Goal: Task Accomplishment & Management: Complete application form

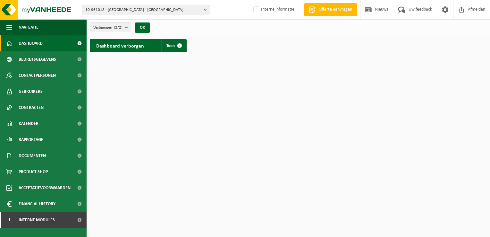
click at [205, 7] on b "button" at bounding box center [207, 9] width 6 height 9
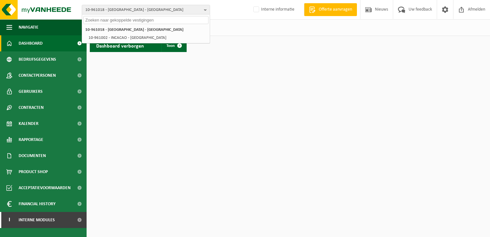
click at [183, 19] on input "text" at bounding box center [145, 20] width 125 height 8
paste input "01-001882"
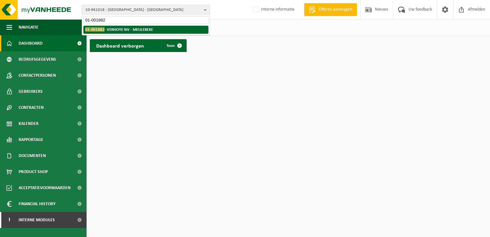
type input "01-001882"
click at [144, 30] on strong "01-001882 - VERHOYE NV - MEULEBEKE" at bounding box center [119, 29] width 68 height 5
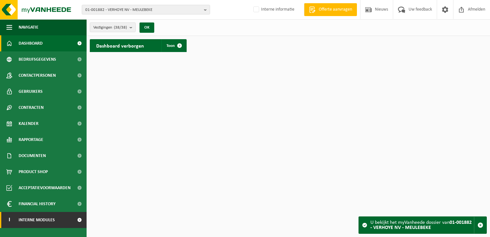
click at [35, 219] on span "Interne modules" at bounding box center [37, 220] width 36 height 16
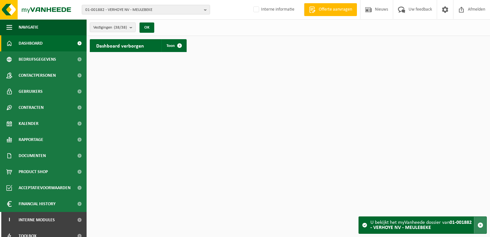
click at [478, 227] on span "button" at bounding box center [481, 225] width 6 height 6
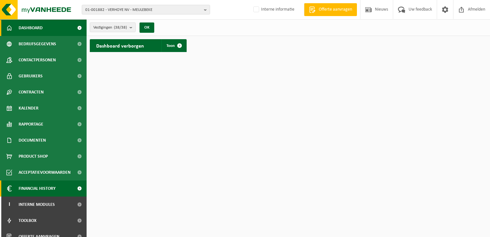
scroll to position [23, 0]
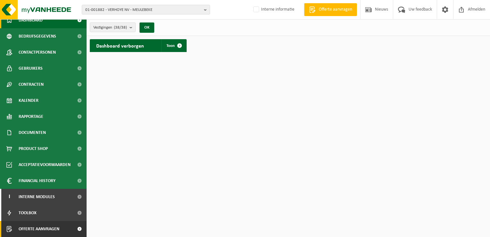
click at [53, 228] on span "Offerte aanvragen" at bounding box center [39, 229] width 41 height 16
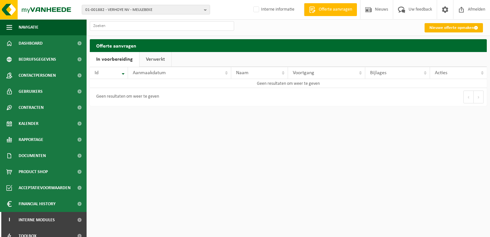
click at [461, 28] on link "Nieuwe offerte opmaken" at bounding box center [454, 27] width 58 height 9
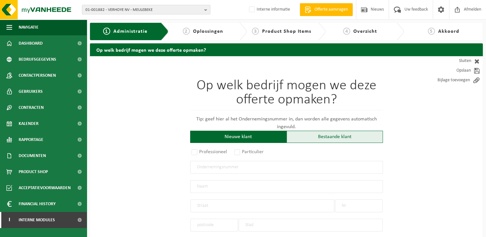
click at [343, 136] on div "Bestaande klant" at bounding box center [334, 137] width 96 height 12
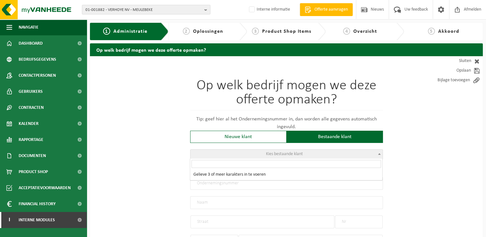
click at [380, 153] on span at bounding box center [379, 154] width 6 height 8
click at [343, 165] on input "search" at bounding box center [285, 164] width 189 height 8
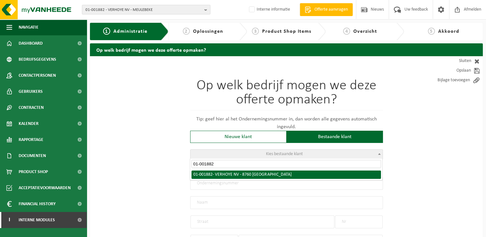
type input "01-001882"
select select "38982"
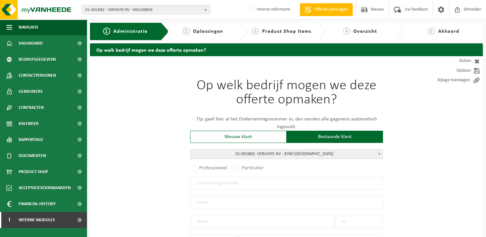
radio input "true"
type input "0422.457.665"
type input "VERHOYE NV"
type input "ELBESTRAAT"
type input "12"
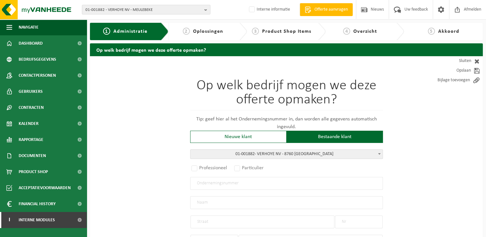
type input "8760"
type input "MEULEBEKE"
select select "11"
type input "VERHOYE NV"
type input "ELBESTRAAT"
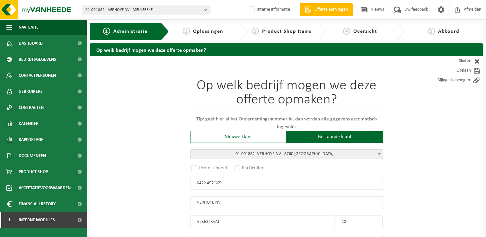
type input "12"
type input "8760"
type input "MEULEBEKE"
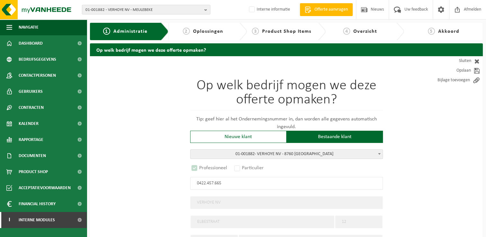
select select "D"
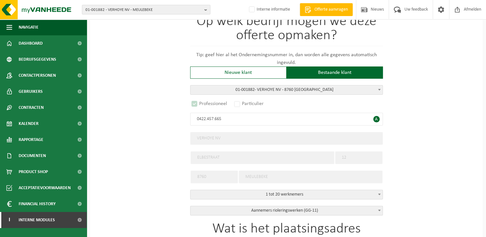
scroll to position [128, 0]
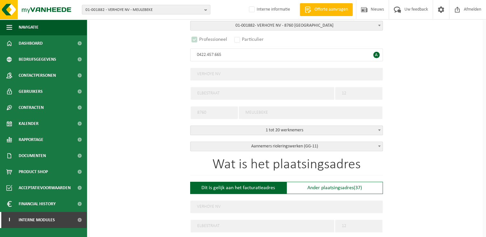
click at [378, 145] on b at bounding box center [379, 146] width 3 height 2
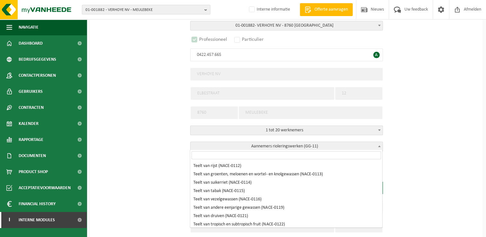
scroll to position [7127, 0]
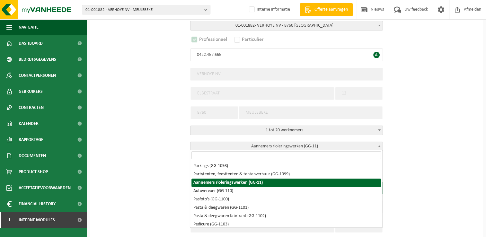
click at [363, 152] on input "search" at bounding box center [285, 155] width 189 height 8
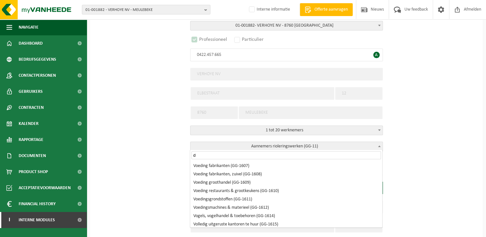
scroll to position [0, 0]
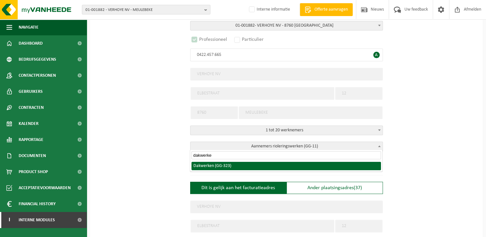
type input "dakwerke"
select select "323"
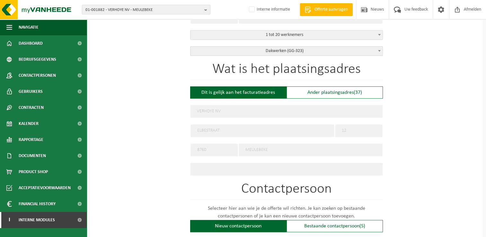
scroll to position [225, 0]
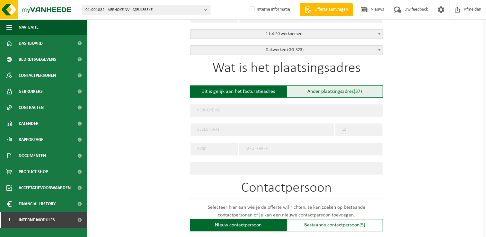
click at [346, 93] on div "Ander plaatsingsadres (37)" at bounding box center [334, 91] width 96 height 12
type input "Werf -"
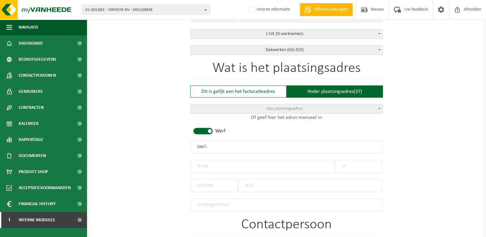
click at [262, 148] on input "Werf -" at bounding box center [286, 147] width 193 height 13
type input "Werf - Krommewal Gent"
click at [291, 165] on input "text" at bounding box center [262, 166] width 144 height 13
type input "Krommewal"
click at [358, 164] on input "text" at bounding box center [359, 166] width 48 height 13
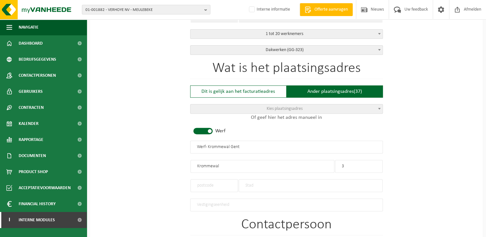
type input "3"
click at [219, 183] on input "text" at bounding box center [214, 185] width 48 height 13
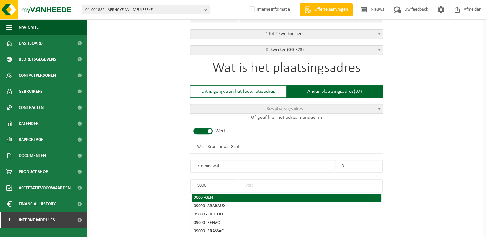
type input "9000"
click at [215, 195] on span "GENT" at bounding box center [210, 197] width 10 height 5
type input "GENT"
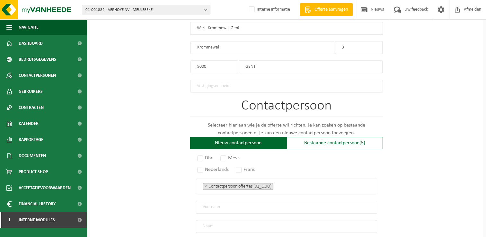
scroll to position [353, 0]
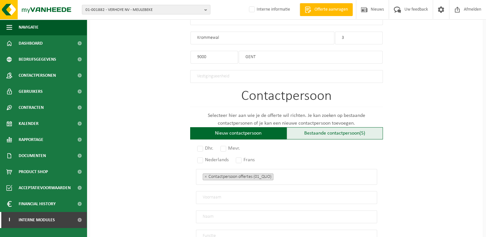
click at [354, 131] on div "Bestaande contactpersoon (5)" at bounding box center [334, 133] width 96 height 12
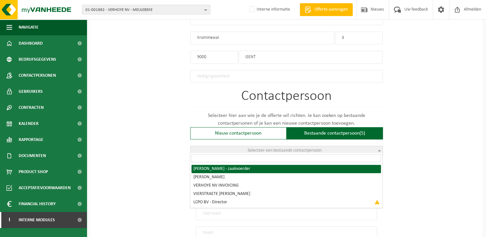
click at [376, 147] on span at bounding box center [379, 150] width 6 height 8
click at [349, 159] on input "search" at bounding box center [285, 158] width 189 height 8
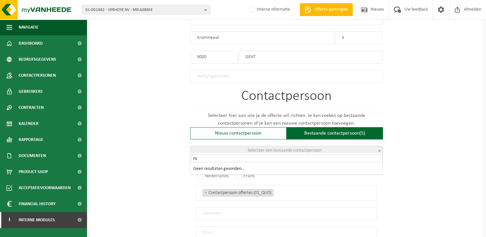
type input "r"
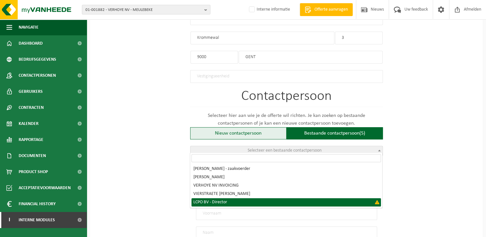
click at [223, 131] on div "Nieuw contactpersoon" at bounding box center [238, 133] width 96 height 12
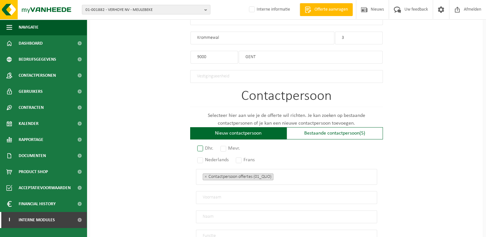
click at [200, 145] on label "Dhr." at bounding box center [205, 148] width 19 height 9
radio input "true"
click at [200, 158] on label "Nederlands" at bounding box center [213, 159] width 35 height 9
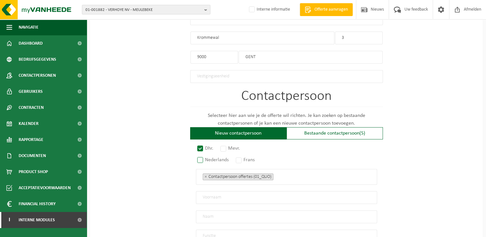
radio input "true"
click at [236, 196] on input "text" at bounding box center [286, 197] width 181 height 13
paste input "Ruben De Witte"
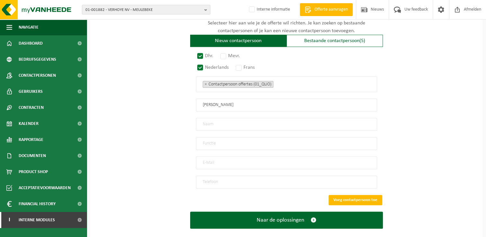
scroll to position [449, 0]
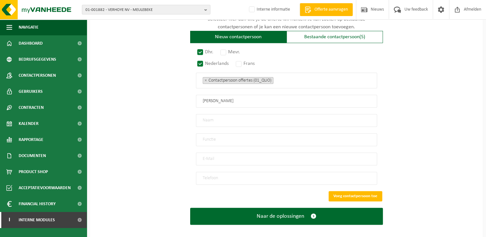
type input "Ruben De Witte"
click at [234, 114] on input "text" at bounding box center [286, 120] width 181 height 13
paste input "Ruben De Witte"
type input "Ruben De Witte"
click at [236, 100] on input "Ruben De Witte" at bounding box center [286, 101] width 181 height 13
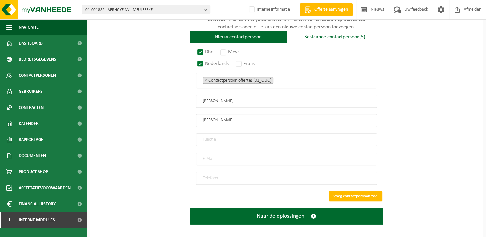
type input "Ruben"
click at [215, 116] on input "Ruben De Witte" at bounding box center [286, 120] width 181 height 13
type input "De Witte"
click at [303, 139] on input "text" at bounding box center [286, 139] width 181 height 13
type input "Afvalbeheer"
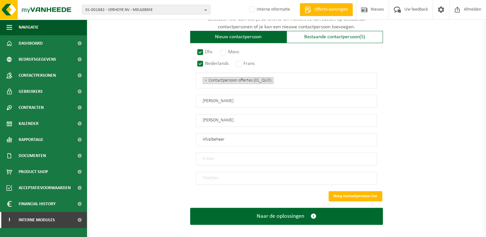
click at [330, 159] on input "email" at bounding box center [286, 158] width 181 height 13
paste input "Verhoye Dakwand | Magazijn <magazijn@verhoye-dakwand.be>"
click at [323, 155] on input "Verhoye Dakwand | Magazijn <magazijn@verhoye-dakwand.be>" at bounding box center [286, 158] width 181 height 13
click at [331, 155] on input "magazijn@verhoye-dakwand.be" at bounding box center [286, 158] width 181 height 13
type input "magazijn@verhoye-dakwand.be"
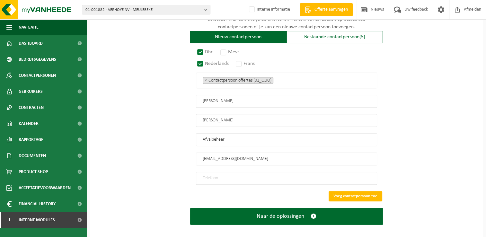
drag, startPoint x: 293, startPoint y: 172, endPoint x: 293, endPoint y: 176, distance: 3.5
click at [293, 172] on input "tel" at bounding box center [286, 178] width 181 height 13
paste input "G +32 490 420 886"
type input "+32 490 42 08 86"
click at [361, 194] on button "Voeg contactpersoon toe" at bounding box center [355, 196] width 54 height 10
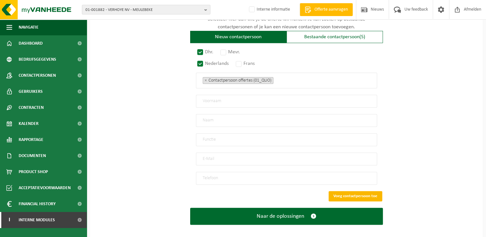
scroll to position [341, 0]
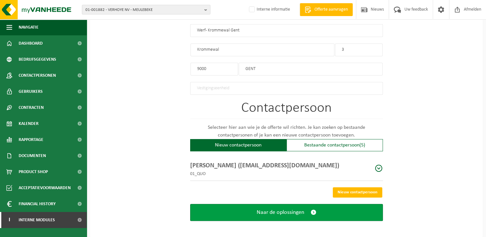
click at [312, 210] on span "submit" at bounding box center [313, 212] width 6 height 7
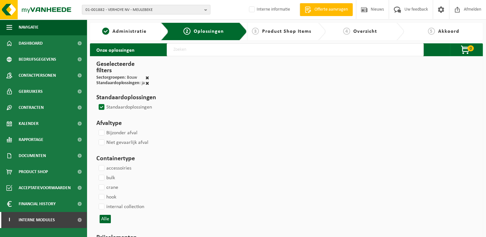
click at [239, 52] on input "text" at bounding box center [295, 49] width 257 height 13
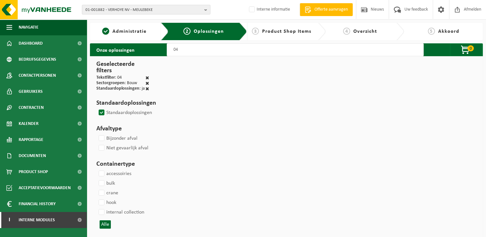
type input "0"
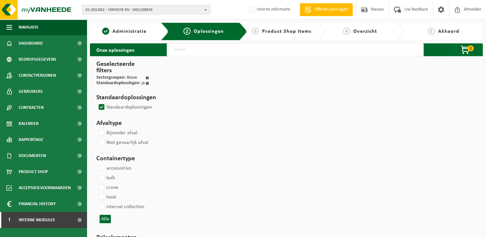
click at [101, 106] on label "Standaardoplossingen" at bounding box center [124, 107] width 55 height 10
click at [96, 102] on input "Standaardoplossingen" at bounding box center [96, 102] width 0 height 0
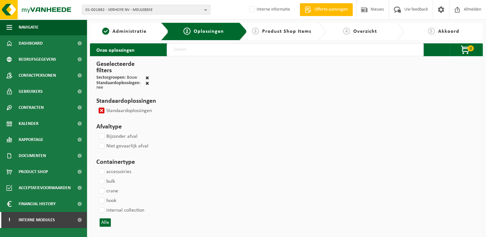
click at [98, 109] on label "Standaardoplossingen" at bounding box center [124, 111] width 55 height 10
click at [96, 106] on input "Standaardoplossingen" at bounding box center [96, 106] width 0 height 0
checkbox input "false"
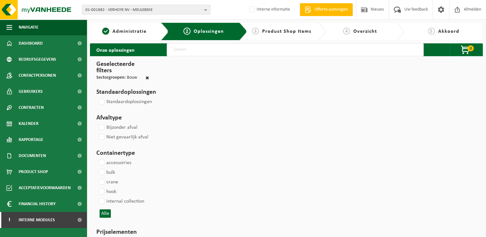
click at [212, 49] on input "text" at bounding box center [295, 49] width 257 height 13
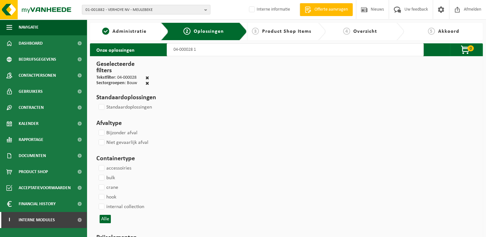
type input "04-000028 15"
select select
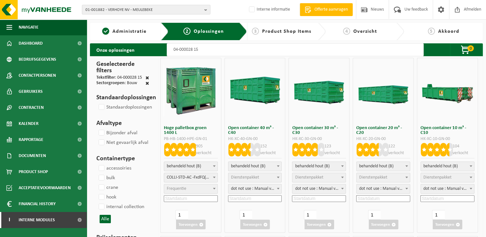
type input "04-000028 15"
select select
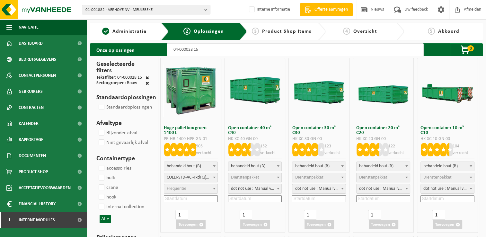
select select
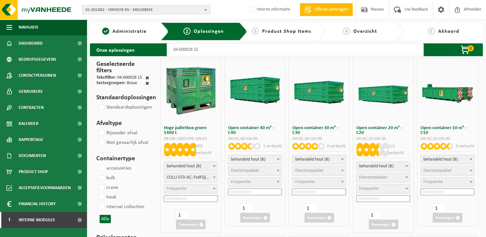
select select
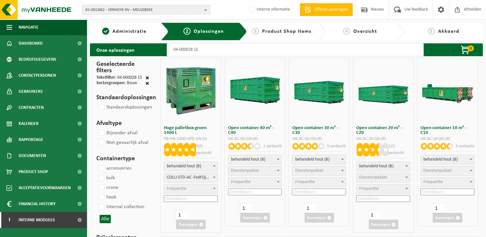
select select
select select "8"
select select
select select "8"
select select
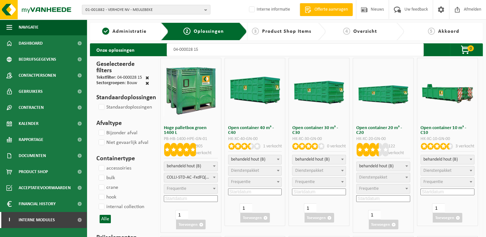
select select "9"
select select
select select "8"
select select
select select "8"
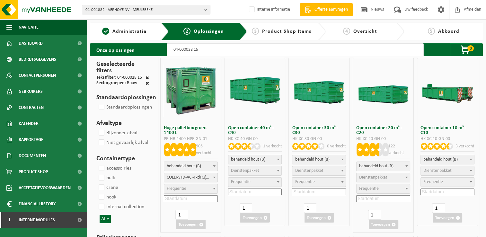
select select
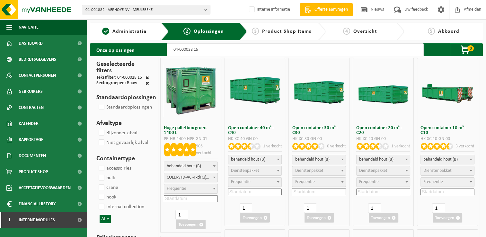
select select
select select "47"
select select
select select "9"
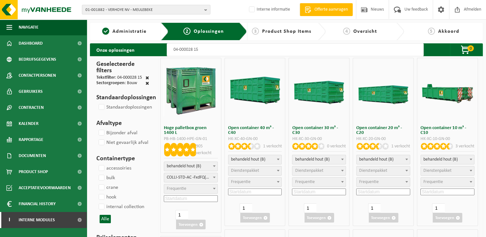
select select
select select "25"
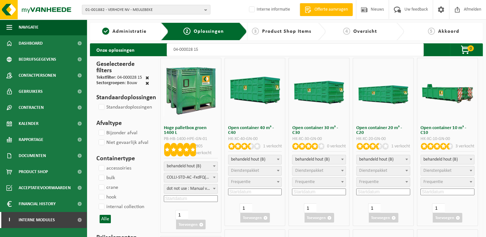
select select "25"
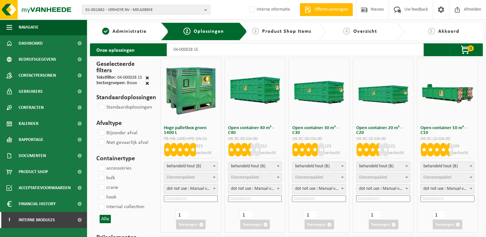
select select
select select "29"
select select
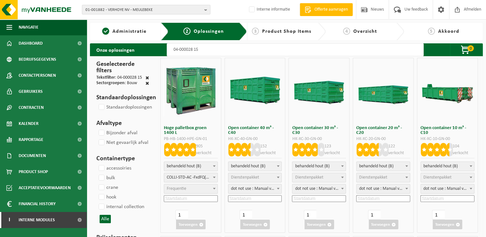
select select
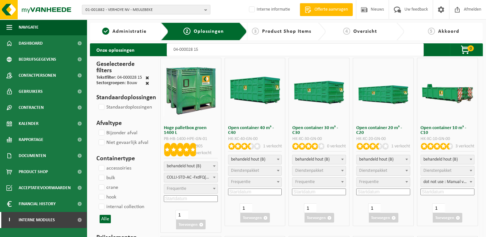
select select
select select "8"
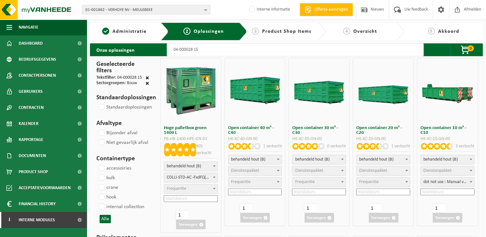
select select
select select "8"
select select
select select "9"
select select
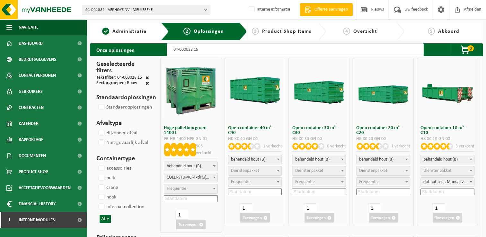
select select "8"
select select
select select "8"
select select
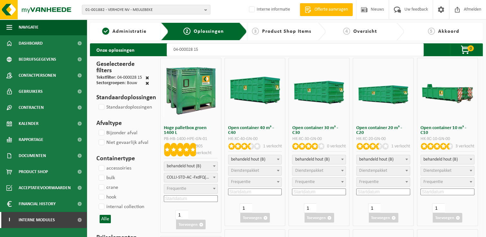
select select
select select "47"
select select
select select "9"
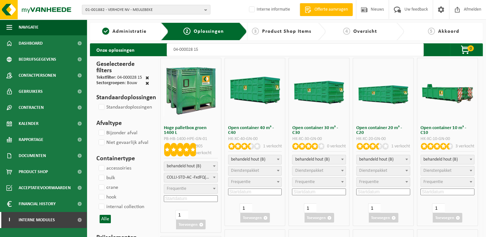
select select
select select "25"
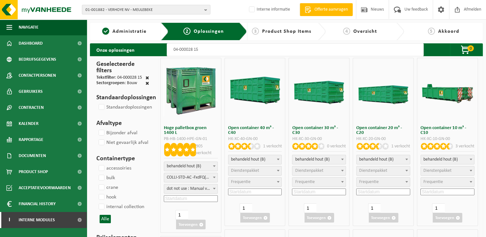
select select "25"
click at [235, 50] on input "04-000028 15" at bounding box center [295, 49] width 257 height 13
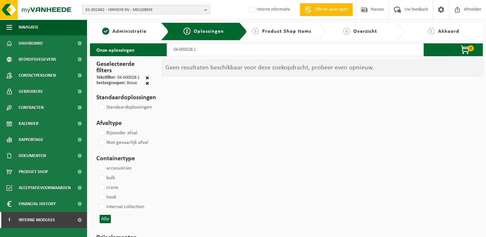
type input "04-000028 10"
select select
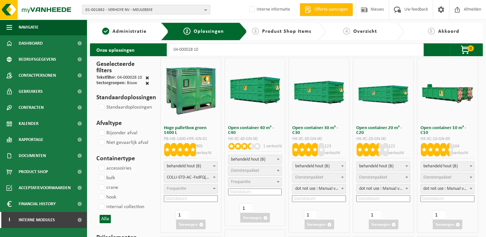
select select
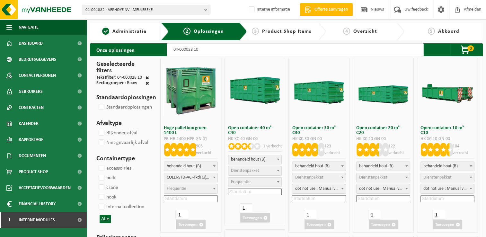
select select
select select "8"
select select
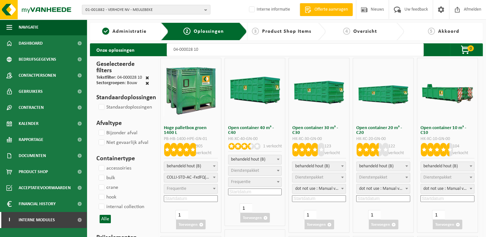
select select "8"
select select
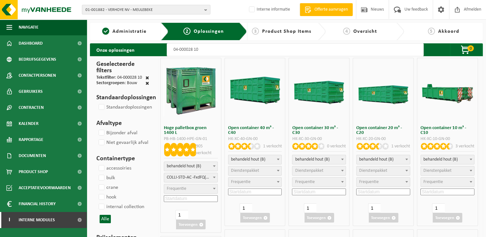
select select
select select "8"
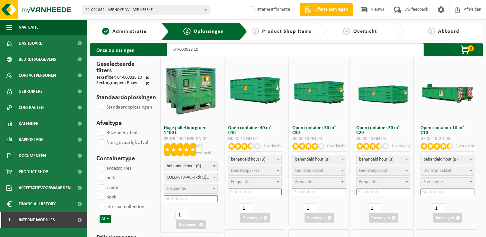
select select
select select "8"
select select
select select "9"
select select
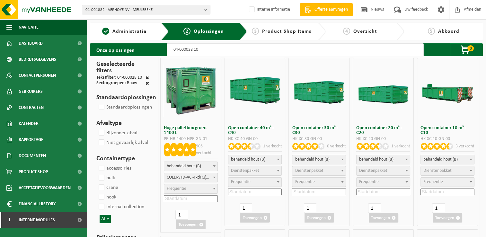
select select "47"
select select
select select "25"
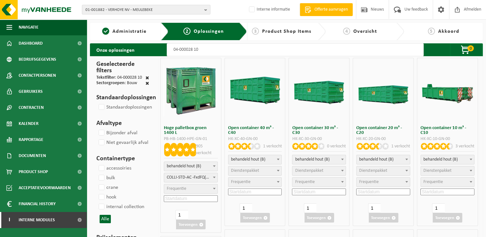
select select "25"
select select "9"
select select
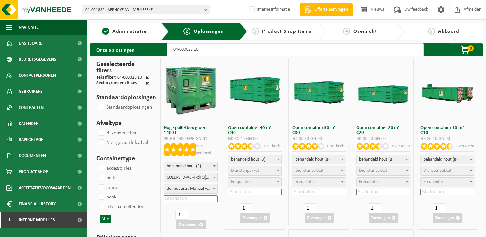
select select "25"
type input "04-000028 10"
click at [435, 169] on span "Dienstenpakket" at bounding box center [437, 170] width 28 height 5
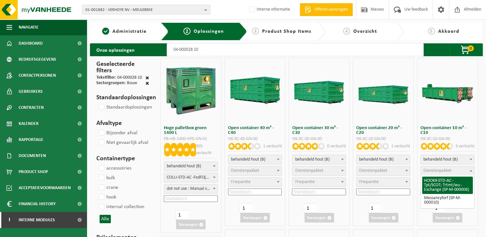
select select "7"
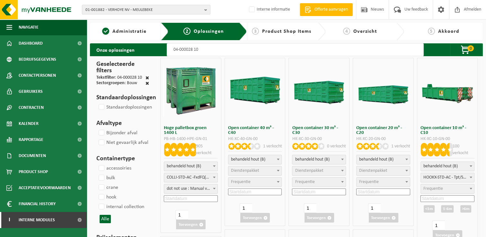
select select "25"
click at [435, 196] on input at bounding box center [447, 198] width 54 height 7
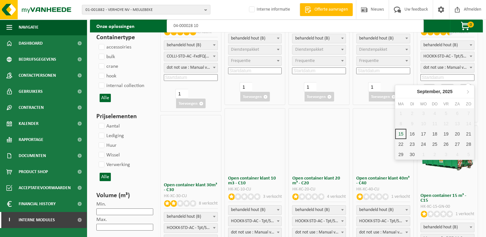
scroll to position [128, 0]
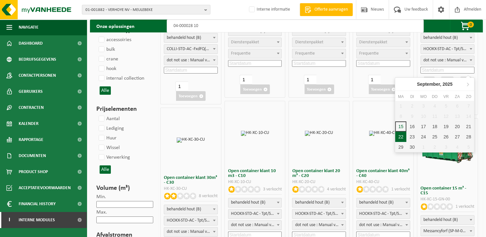
click at [397, 137] on div "22" at bounding box center [400, 137] width 11 height 10
type input "2025-09-22"
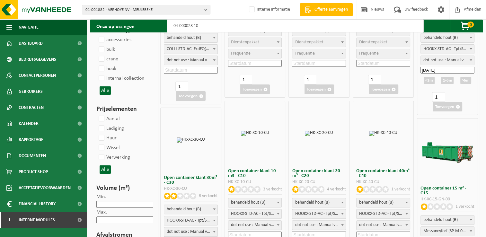
click at [429, 81] on div "<1m" at bounding box center [428, 80] width 11 height 7
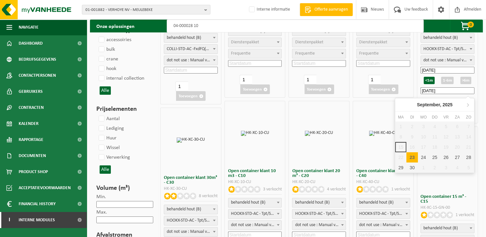
click at [451, 89] on input "2025-09-23" at bounding box center [447, 90] width 54 height 7
click at [447, 157] on div "26" at bounding box center [445, 157] width 11 height 10
type input "2025-09-23"
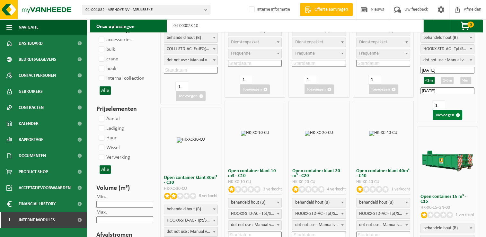
click at [447, 116] on button "Toevoegen" at bounding box center [447, 115] width 30 height 10
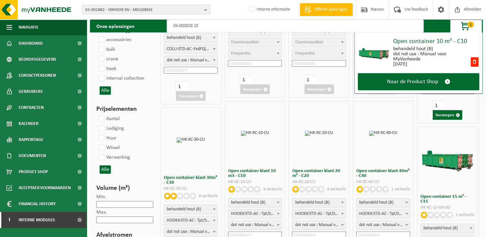
click at [217, 23] on input "04-000028 10" at bounding box center [295, 26] width 257 height 13
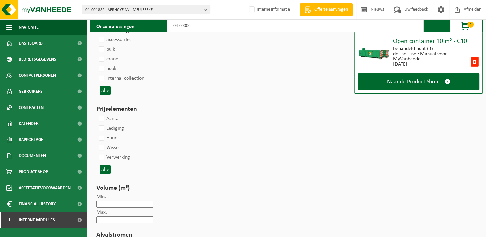
type input "04-000008"
select select
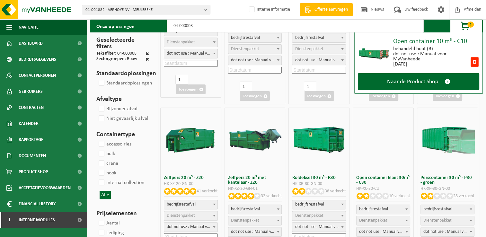
select select
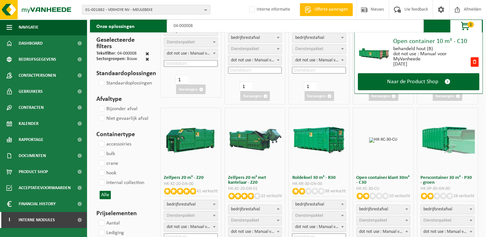
select select
select select "7"
select select
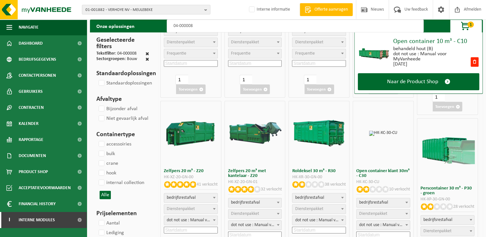
select select
type input "04-000008"
select select
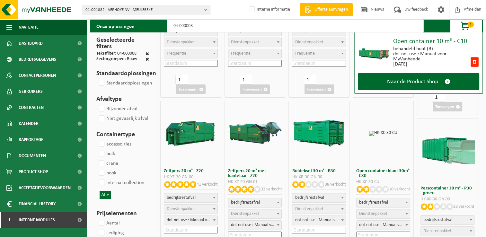
select select
select select "8"
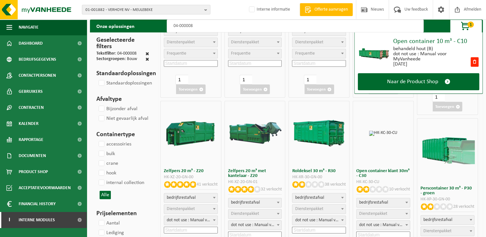
select select
select select "8"
select select
select select "7"
select select
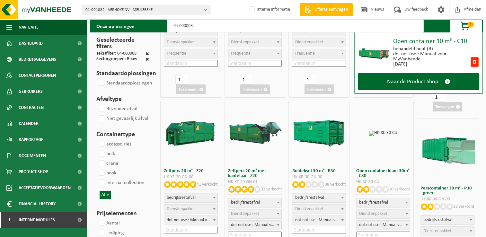
select select "8"
select select
select select "8"
select select
select select "8"
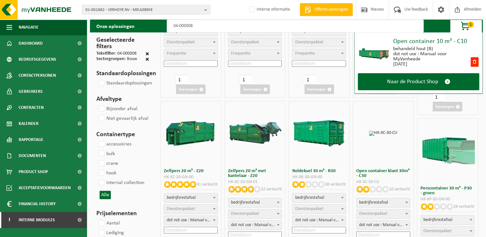
select select
select select "8"
select select
select select "8"
type input "04-000008 1"
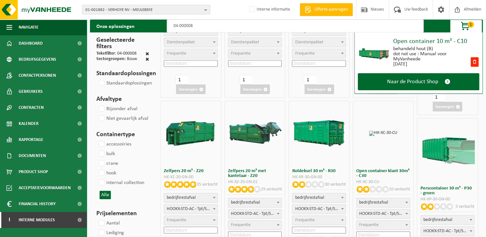
select select
type input "04-000008 10"
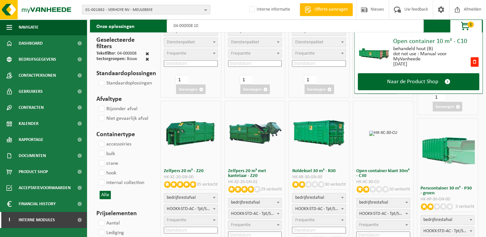
select select
select select "8"
select select
select select "9"
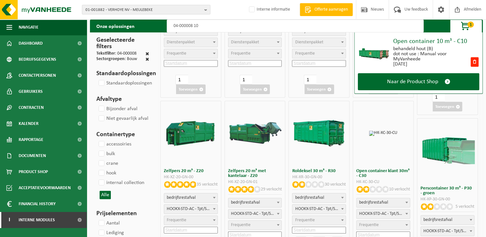
select select
select select "8"
select select
select select "8"
select select
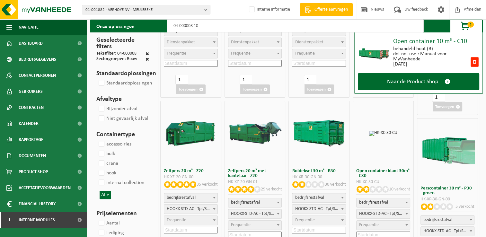
select select "8"
select select
select select "47"
select select
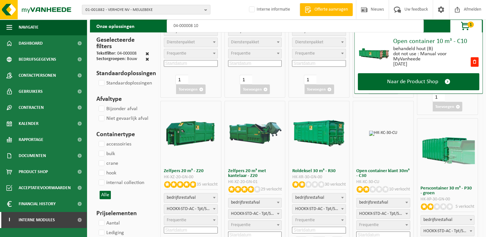
select select
select select "9"
select select "135"
select select
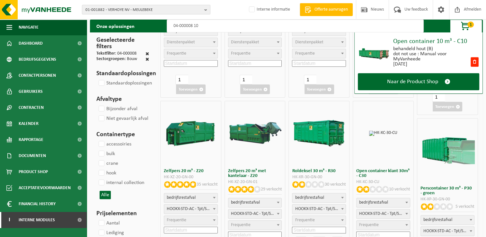
select select "25"
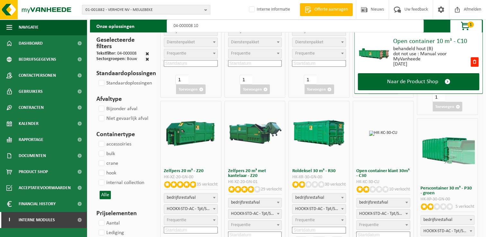
select select "25"
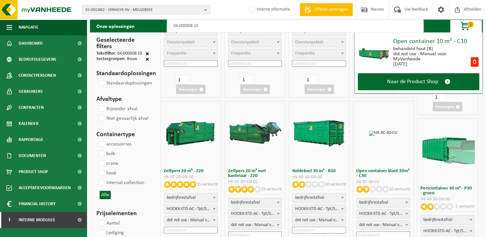
select select "25"
click at [467, 24] on span "1" at bounding box center [470, 25] width 6 height 6
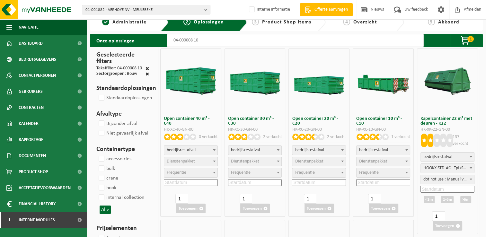
scroll to position [0, 0]
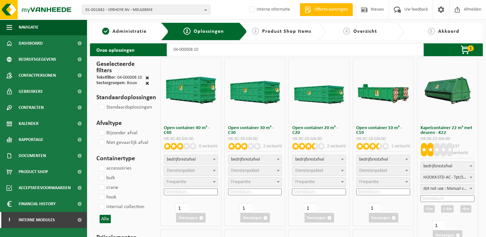
click at [384, 173] on span "Dienstenpakket" at bounding box center [373, 170] width 28 height 5
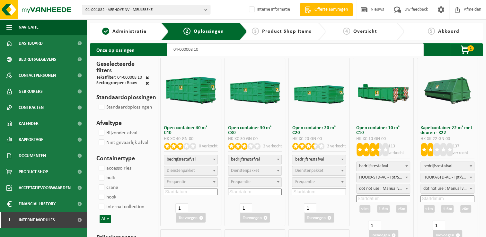
click at [377, 189] on span "dot not use : Manual voor MyVanheede" at bounding box center [382, 188] width 53 height 9
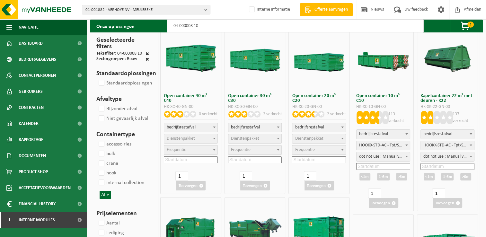
click at [418, 202] on div "Kapelcontainer 22 m³ met deuren - K22 HK-XK-22-GN-00 137 verkocht bedrijfsresta…" at bounding box center [447, 119] width 61 height 186
click at [389, 168] on input at bounding box center [383, 166] width 54 height 7
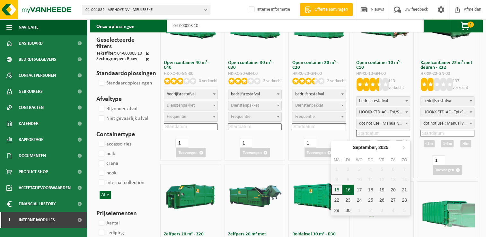
scroll to position [128, 0]
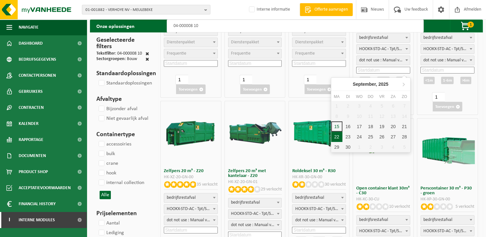
click at [334, 136] on div "22" at bounding box center [336, 137] width 11 height 10
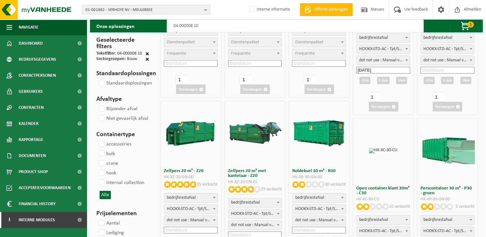
click at [367, 82] on div "<1m" at bounding box center [364, 80] width 11 height 7
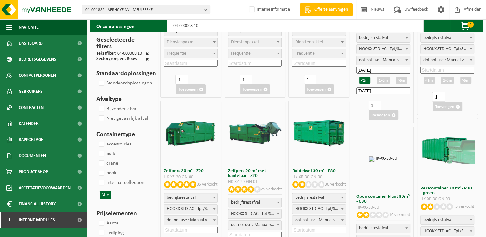
click at [384, 87] on div "bedrijfsrestafval bedrijfsrestafval HOOKX-STD-AC - Tpt/SCOT; Trtmt/wu - Exchang…" at bounding box center [383, 63] width 54 height 61
click at [385, 90] on input "2025-09-23" at bounding box center [383, 90] width 54 height 7
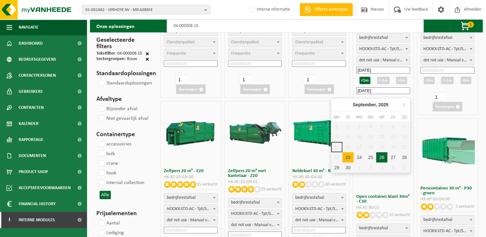
click at [381, 158] on div "26" at bounding box center [381, 157] width 11 height 10
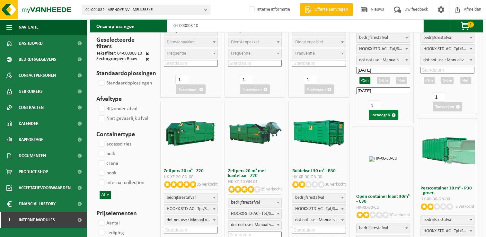
click at [379, 115] on button "Toevoegen" at bounding box center [383, 115] width 30 height 10
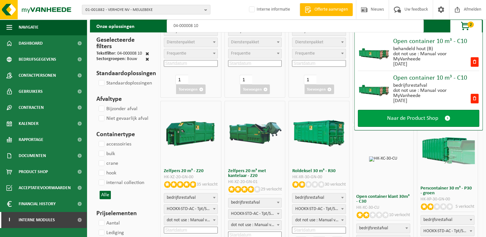
click at [444, 118] on span at bounding box center [447, 118] width 6 height 7
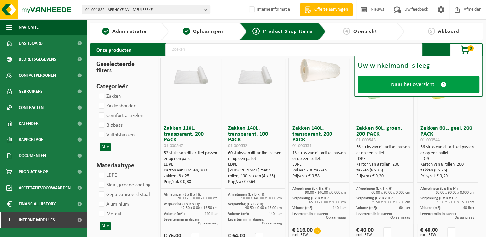
click at [445, 82] on span at bounding box center [443, 84] width 6 height 7
click at [442, 84] on span at bounding box center [443, 84] width 6 height 7
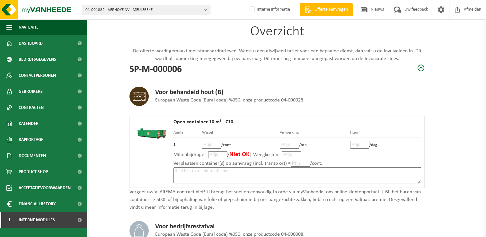
scroll to position [64, 0]
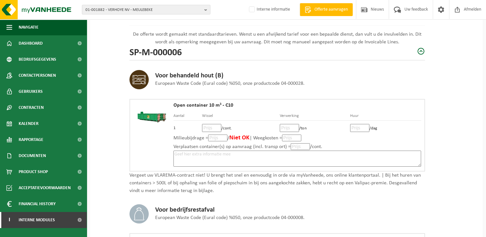
click at [208, 127] on input "number" at bounding box center [211, 128] width 19 height 8
type input "110"
type input "110.00"
click at [287, 127] on input "number" at bounding box center [289, 128] width 19 height 8
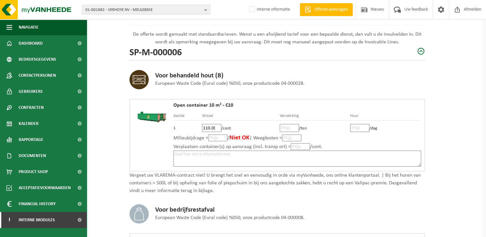
scroll to position [0, 0]
type input "45"
type input "45.00"
click at [357, 126] on input "number" at bounding box center [359, 128] width 19 height 8
type input "3"
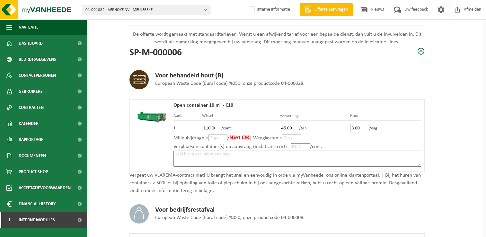
type input "3.00"
click at [272, 154] on textarea at bounding box center [296, 159] width 247 height 16
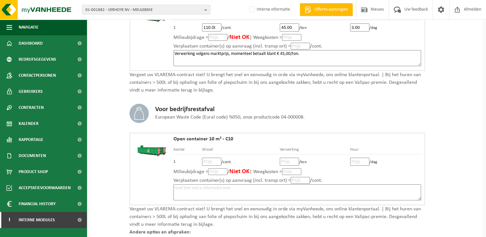
scroll to position [193, 0]
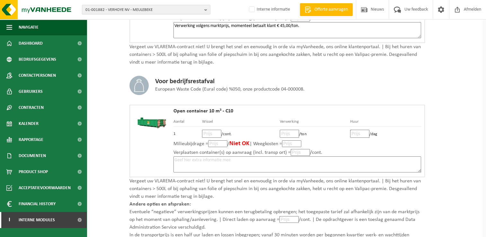
type textarea "Verwerking volgens marktprijs, momenteel betaalt klant € 45,00/ton."
click at [208, 134] on input "number" at bounding box center [211, 134] width 19 height 8
type input "95"
type input "95.00"
click at [286, 132] on input "number" at bounding box center [289, 134] width 19 height 8
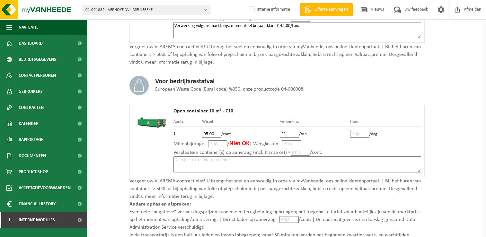
type input "218"
type input "218.00"
click at [355, 130] on input "number" at bounding box center [359, 134] width 19 height 8
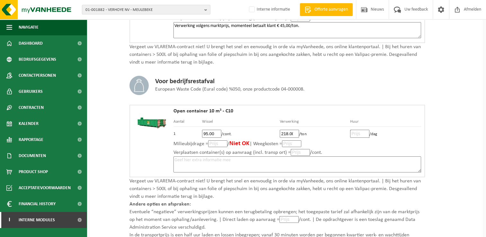
type input "3"
type input "3.00"
click at [371, 161] on textarea at bounding box center [296, 164] width 247 height 16
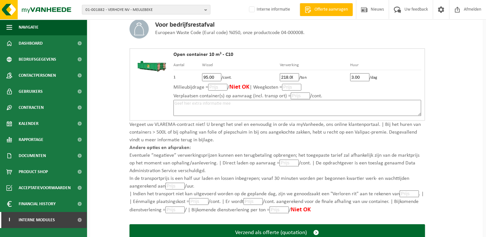
scroll to position [257, 0]
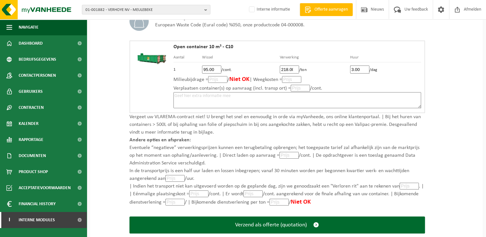
click at [280, 154] on input "number" at bounding box center [288, 155] width 19 height 7
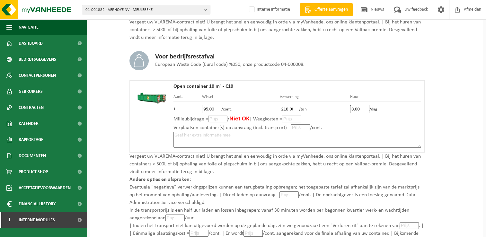
scroll to position [289, 0]
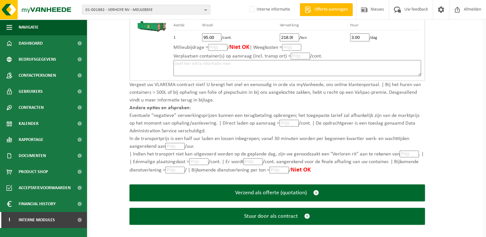
click at [199, 160] on input "number" at bounding box center [198, 161] width 19 height 7
type input "95"
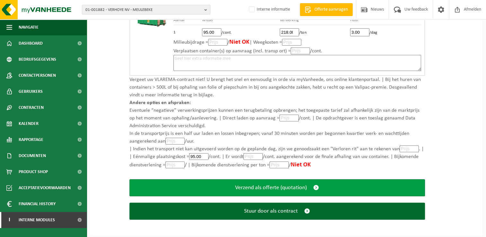
type input "95.00"
click at [313, 187] on span "submit" at bounding box center [316, 187] width 6 height 7
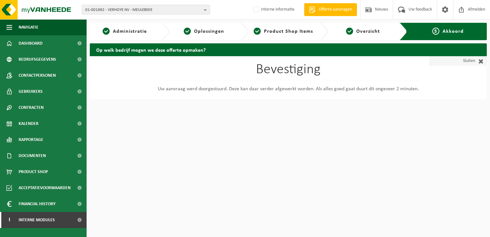
click at [481, 60] on span at bounding box center [480, 61] width 8 height 6
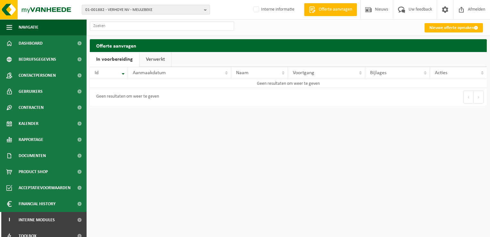
click at [159, 61] on link "Verwerkt" at bounding box center [156, 59] width 32 height 15
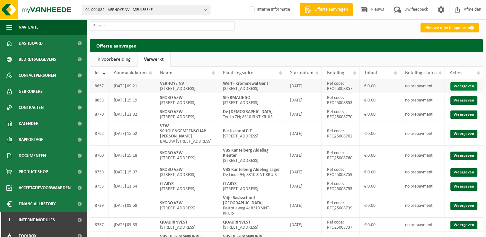
click at [459, 93] on td "Weergeven" at bounding box center [464, 86] width 38 height 14
click at [460, 89] on link "Weergeven" at bounding box center [463, 86] width 27 height 8
